Goal: Transaction & Acquisition: Purchase product/service

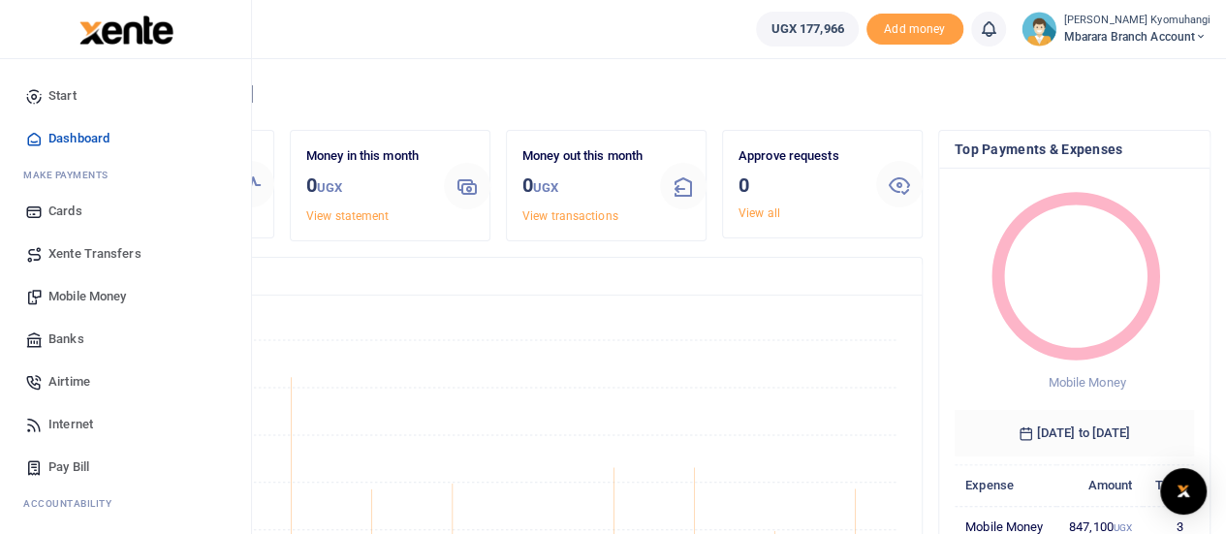
click at [85, 294] on span "Mobile Money" at bounding box center [87, 296] width 78 height 19
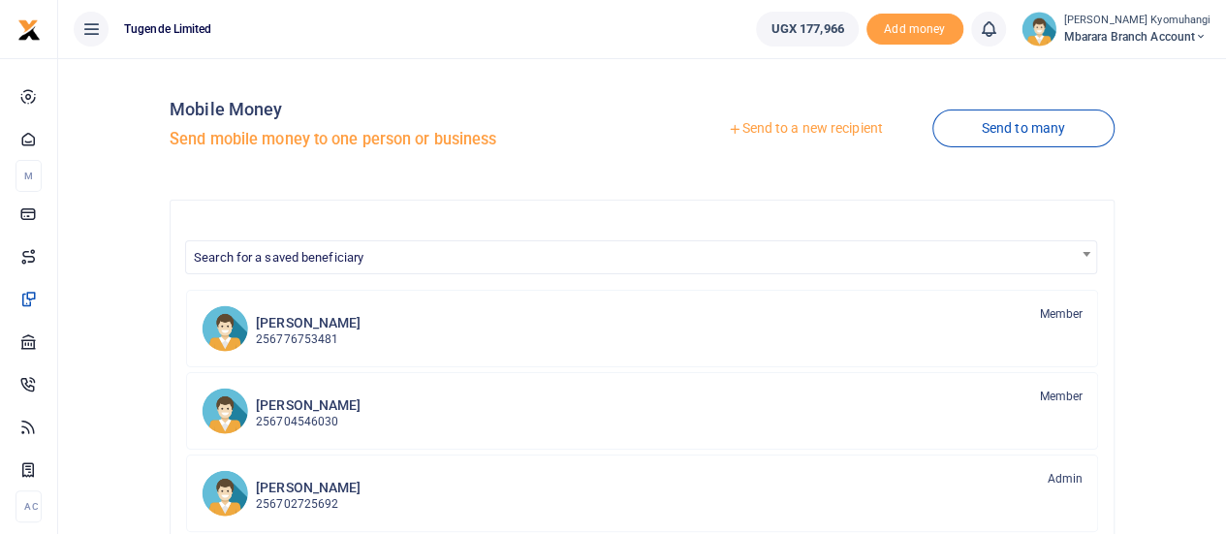
click at [814, 132] on link "Send to a new recipient" at bounding box center [804, 128] width 253 height 35
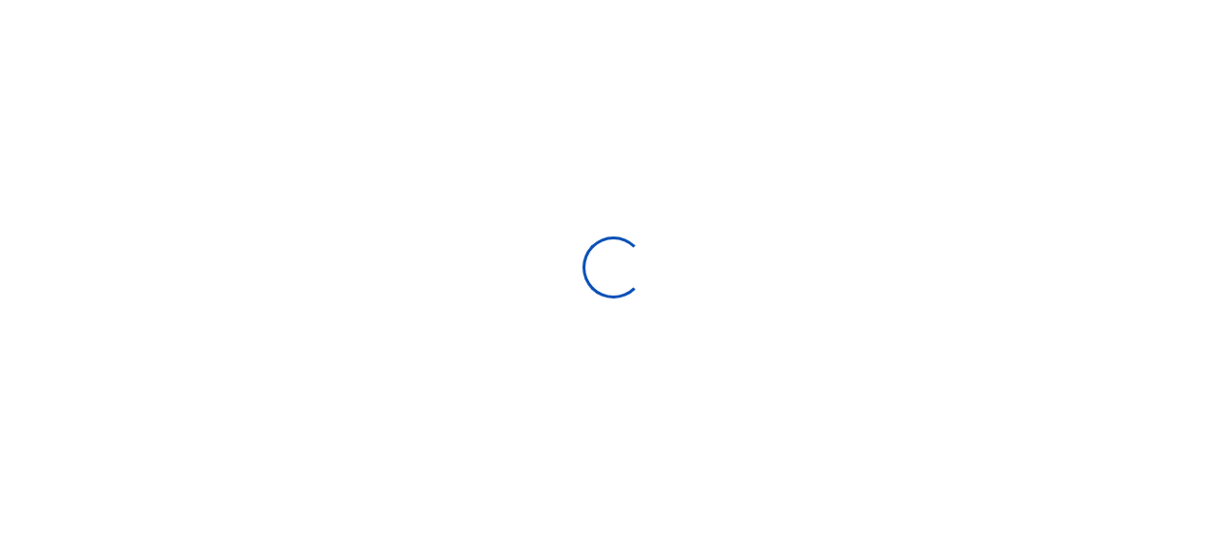
select select
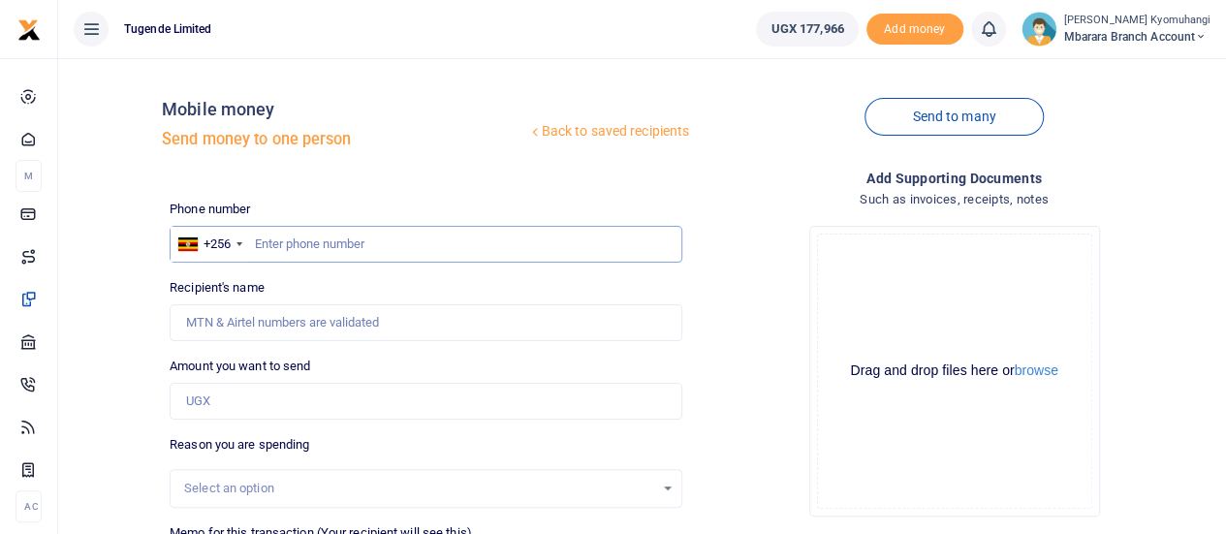
click at [310, 240] on input "text" at bounding box center [426, 244] width 513 height 37
type input "782428042"
type input "Blair Niwamanya"
type input "782428042"
click at [227, 412] on input "Amount you want to send" at bounding box center [426, 401] width 513 height 37
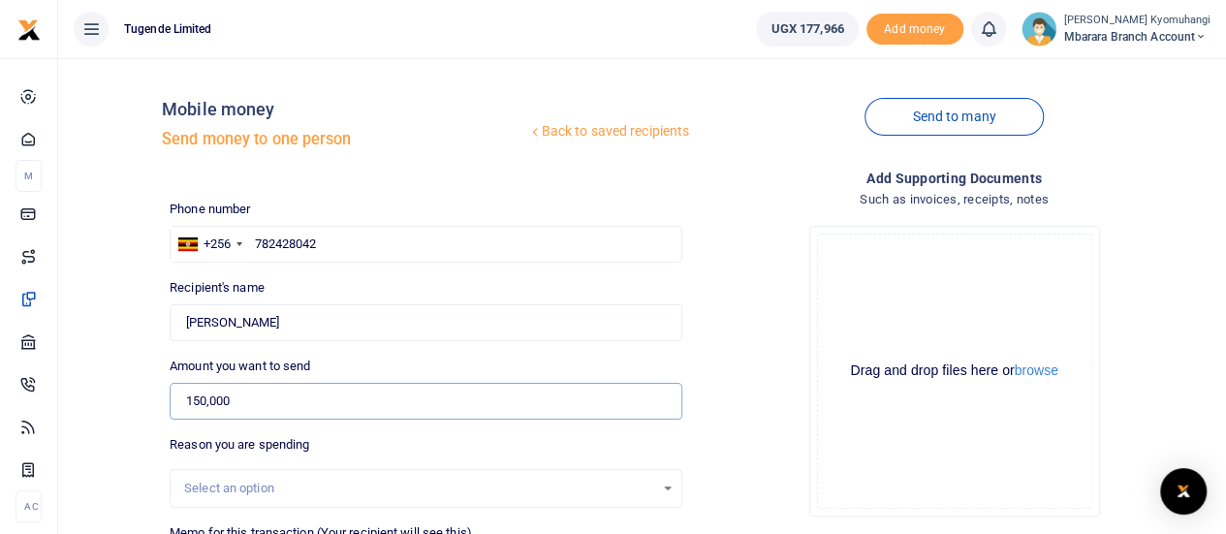
type input "150,000"
click at [664, 485] on div "Select an option" at bounding box center [426, 488] width 511 height 21
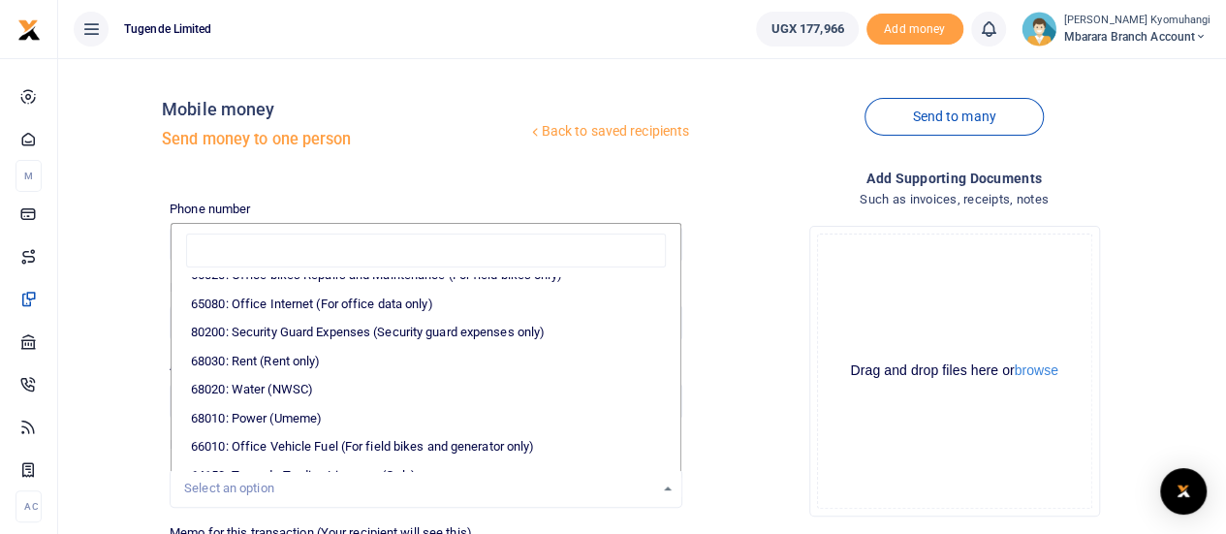
scroll to position [378, 0]
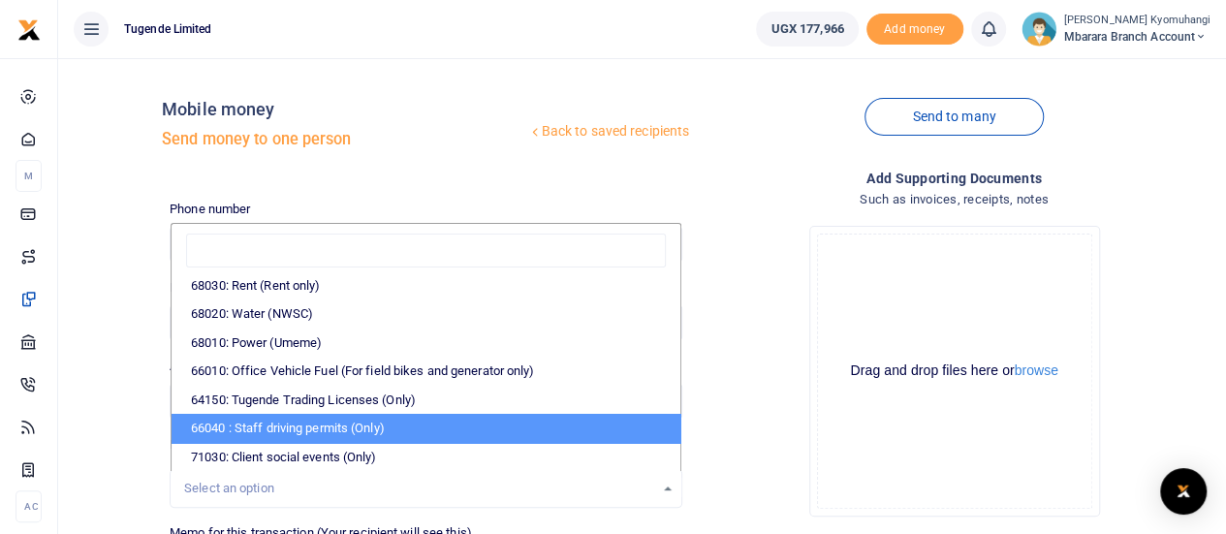
click at [432, 429] on li "66040 : Staff driving permits (Only)" at bounding box center [425, 428] width 509 height 29
select select "44"
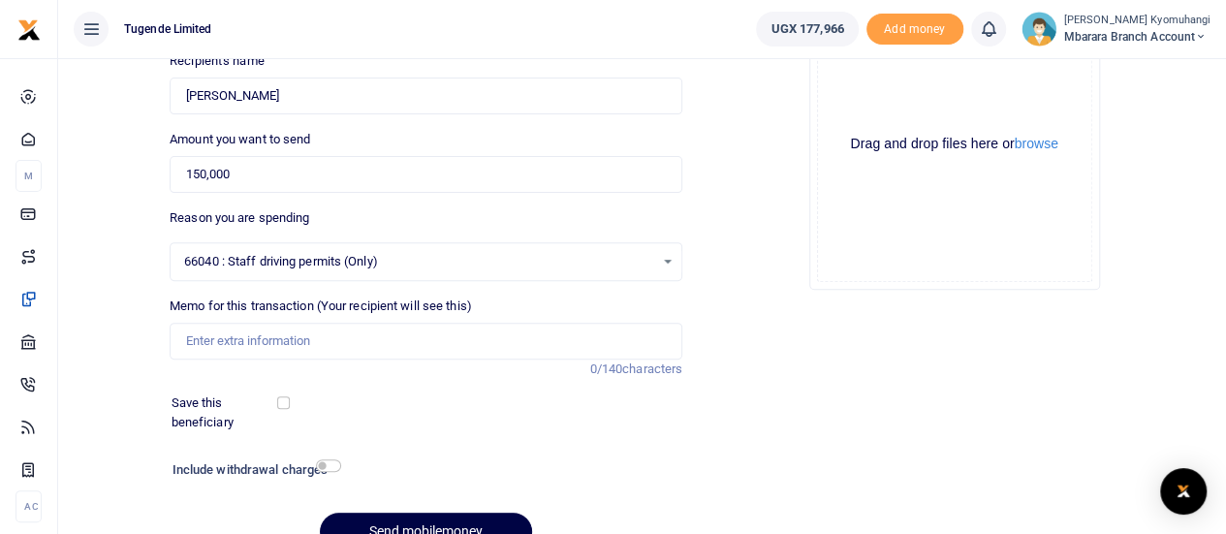
scroll to position [231, 0]
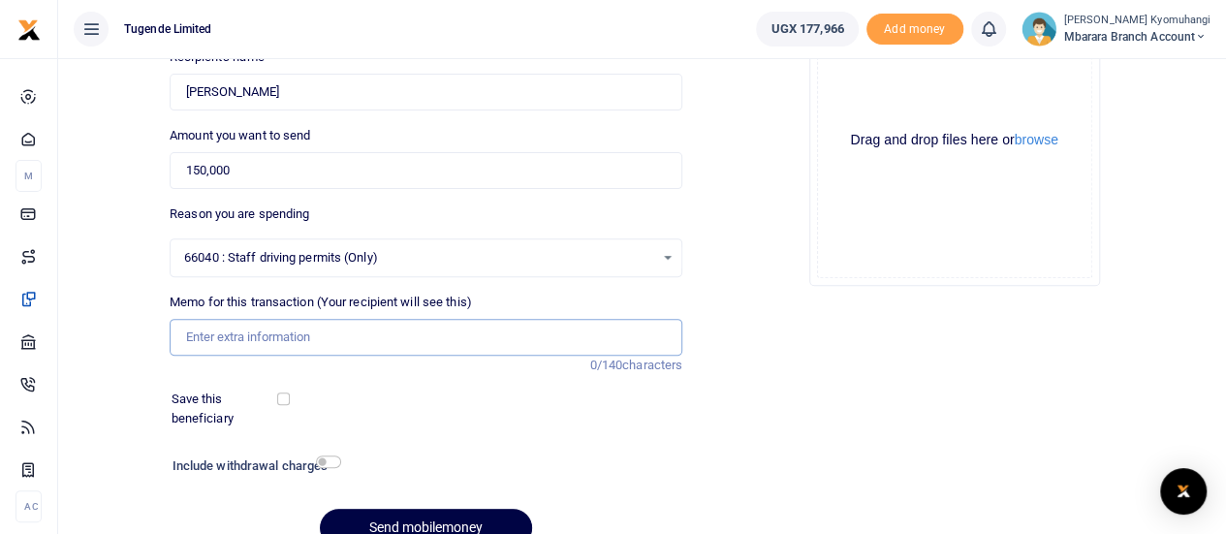
click at [596, 342] on input "Memo for this transaction (Your recipient will see this)" at bounding box center [426, 337] width 513 height 37
click at [300, 346] on input "Memo for this transaction (Your recipient will see this)" at bounding box center [426, 337] width 513 height 37
paste input "TLUG-016814"
click at [221, 340] on input "TLUG-016814" at bounding box center [426, 337] width 513 height 37
type input "TLUG 016814"
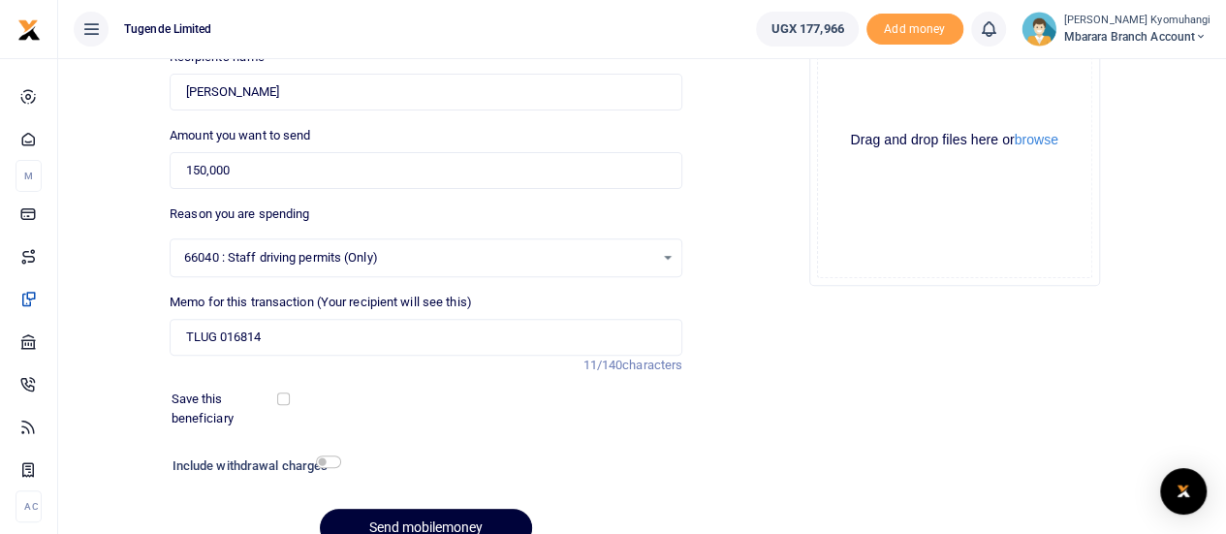
click at [376, 522] on button "Send mobilemoney" at bounding box center [426, 528] width 212 height 38
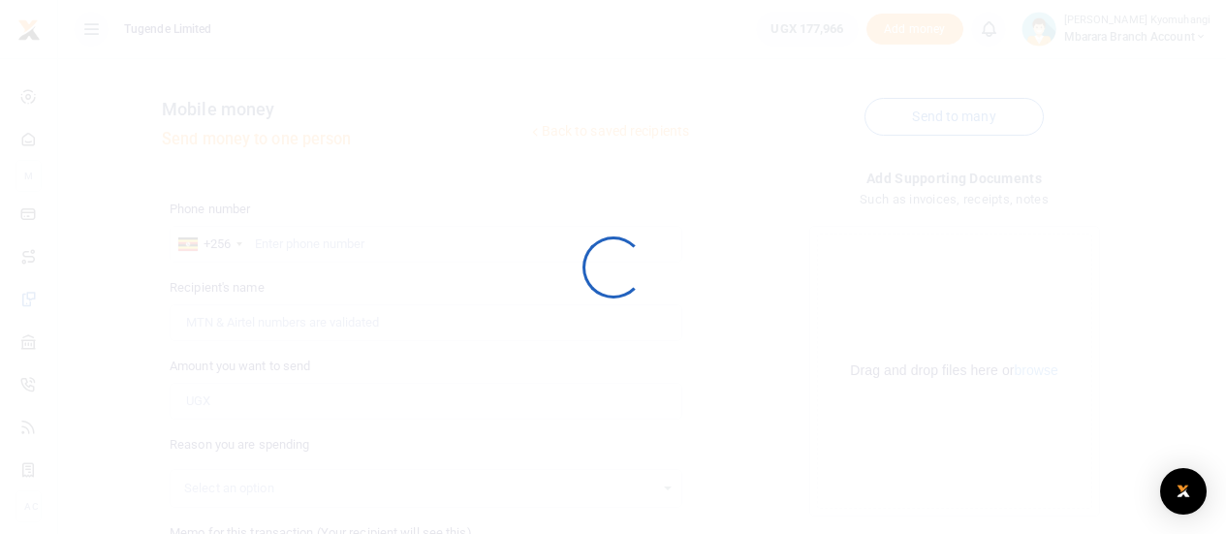
scroll to position [231, 0]
